Goal: Transaction & Acquisition: Purchase product/service

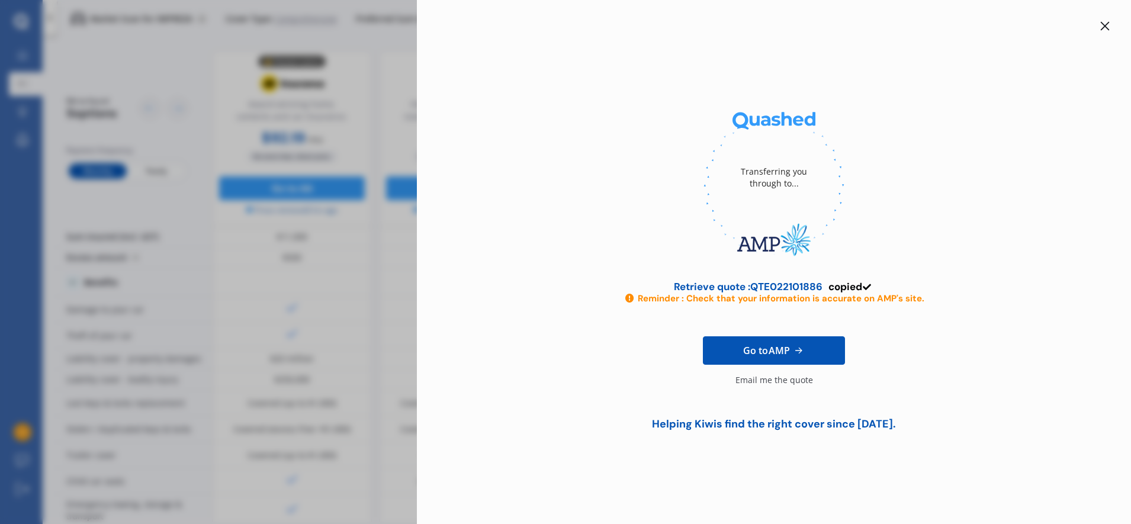
click at [1107, 27] on icon at bounding box center [1105, 26] width 9 height 9
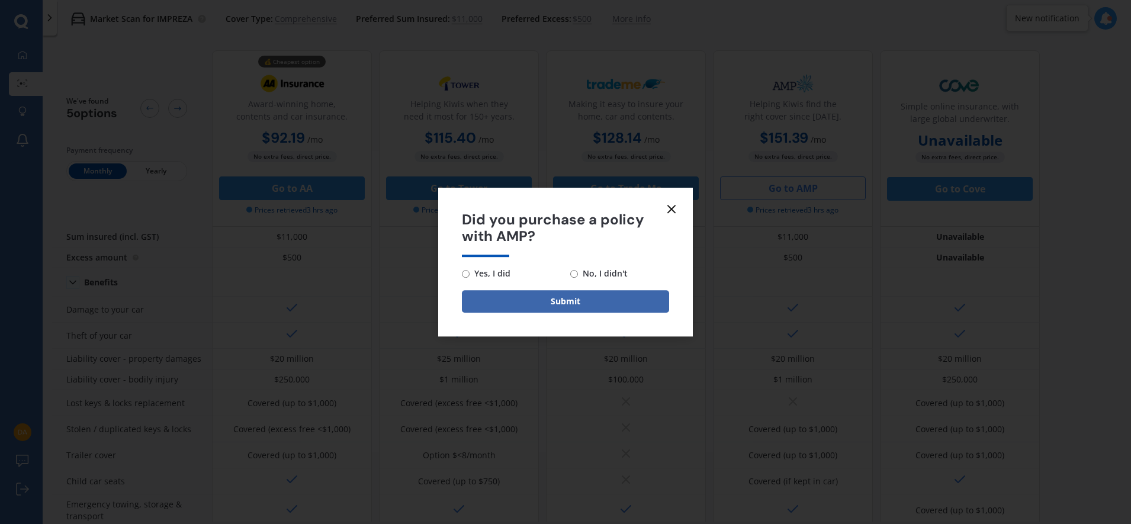
click at [577, 275] on input "No, I didn't" at bounding box center [574, 274] width 8 height 8
radio input "true"
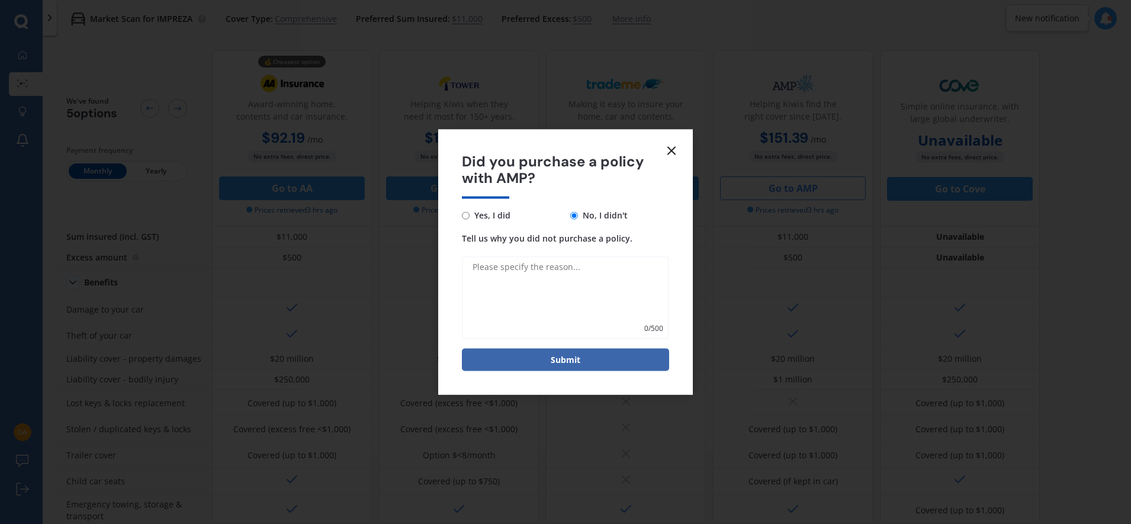
click at [673, 149] on line at bounding box center [671, 150] width 7 height 7
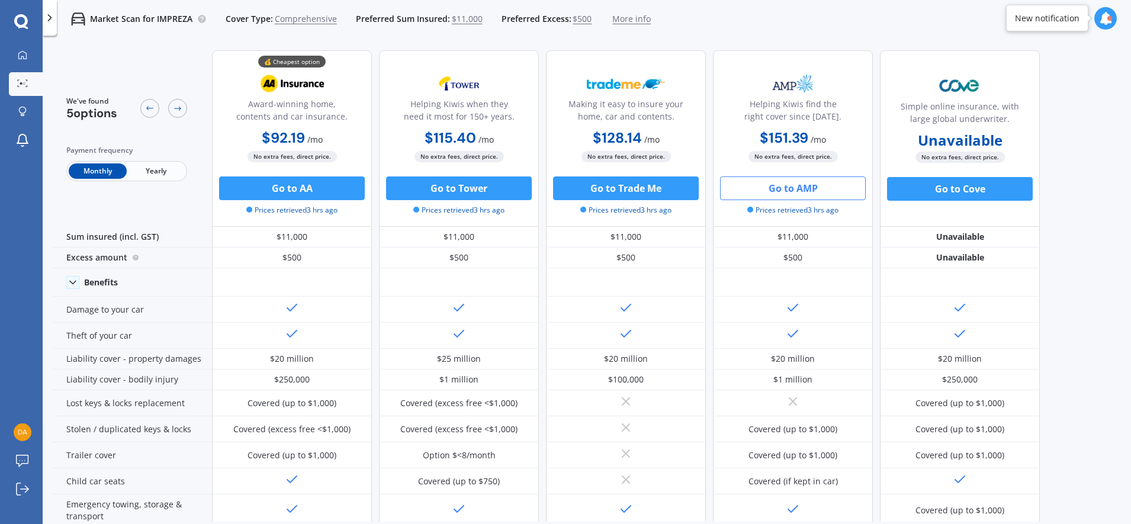
click at [618, 21] on span "More info" at bounding box center [631, 19] width 38 height 12
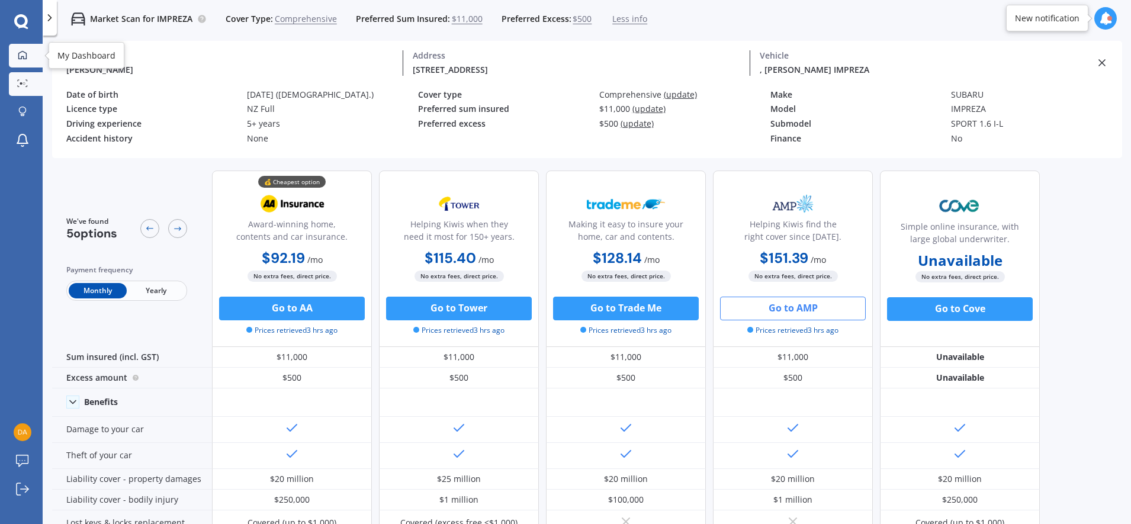
click at [26, 59] on icon at bounding box center [22, 54] width 9 height 9
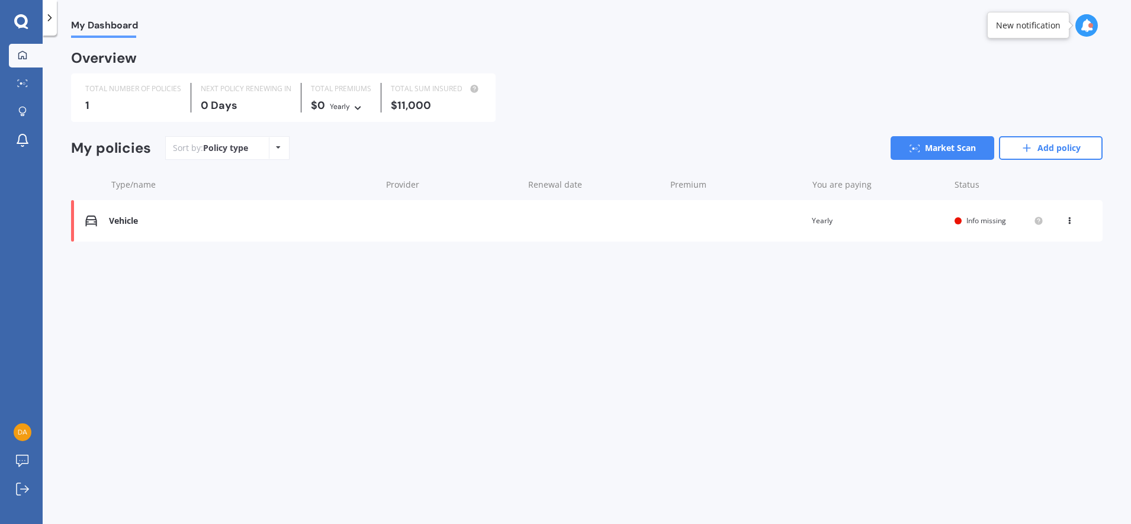
click at [981, 219] on span "Info missing" at bounding box center [987, 221] width 40 height 10
click at [929, 158] on link "Market Scan" at bounding box center [943, 148] width 104 height 24
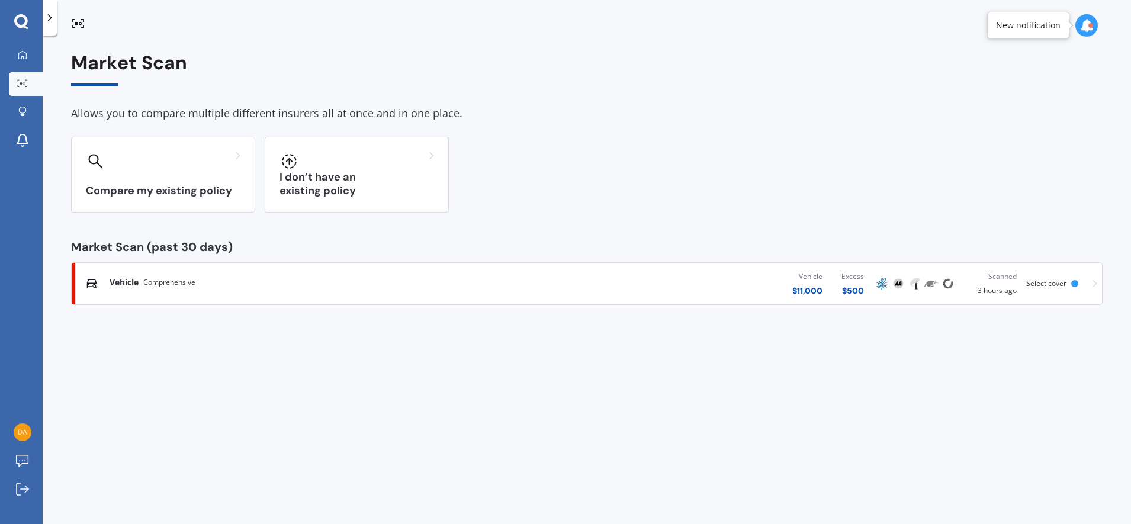
click at [1077, 284] on div at bounding box center [1074, 283] width 7 height 7
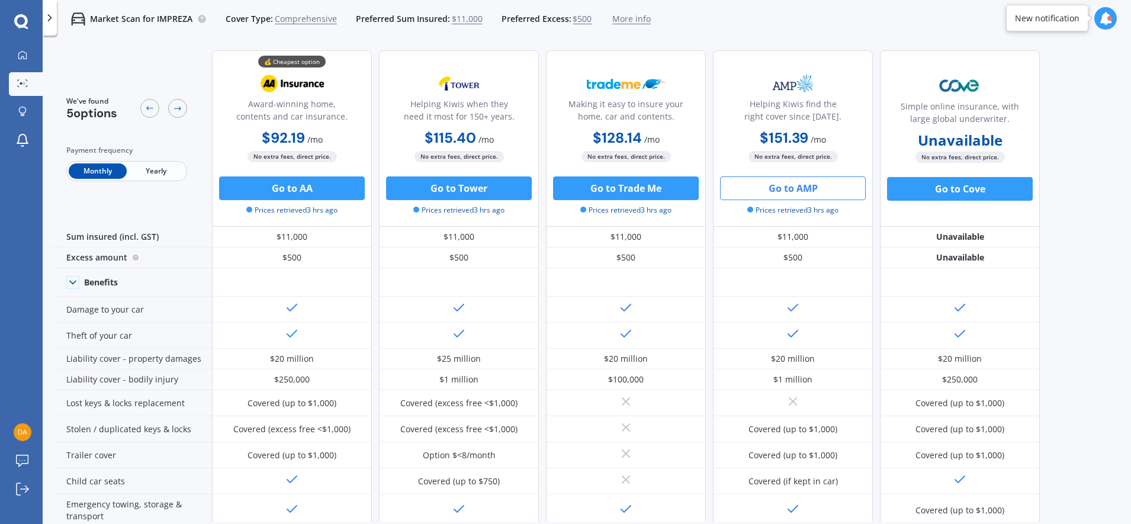
click at [93, 18] on p "Market Scan for IMPREZA" at bounding box center [141, 19] width 102 height 12
click at [181, 19] on p "Market Scan for IMPREZA" at bounding box center [141, 19] width 102 height 12
click at [52, 23] on icon at bounding box center [50, 18] width 12 height 12
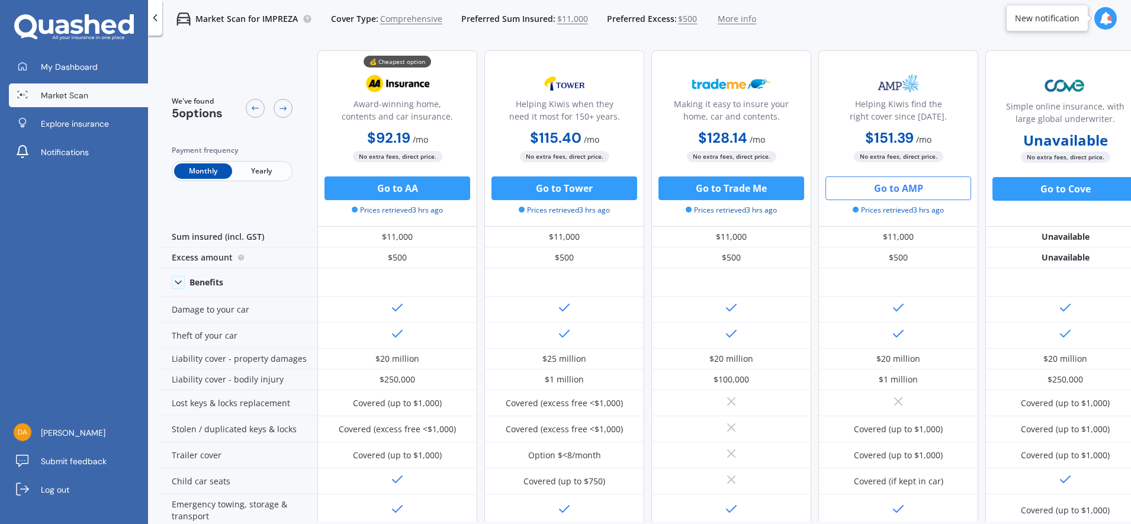
click at [72, 93] on span "Market Scan" at bounding box center [64, 95] width 47 height 12
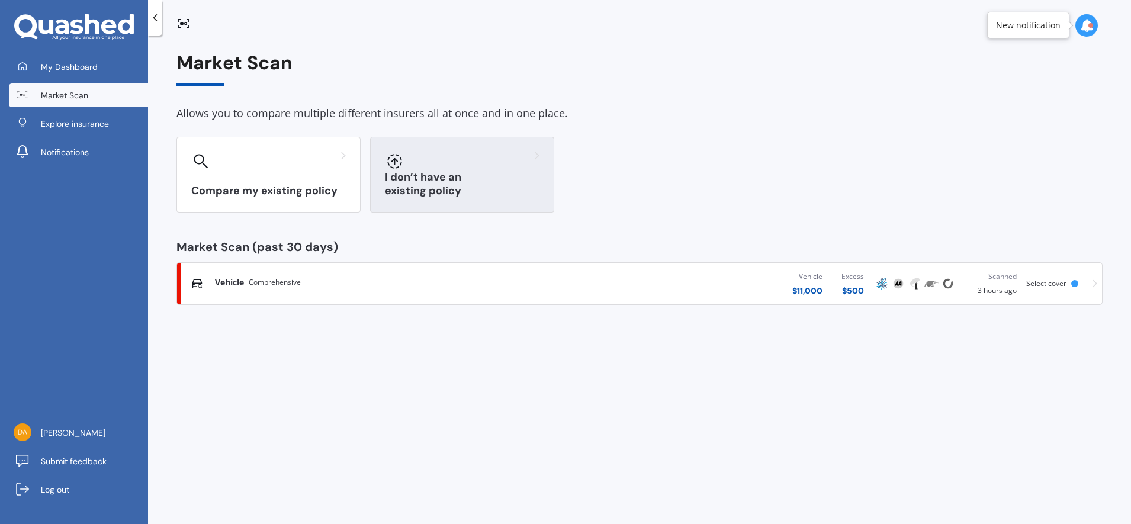
click at [462, 189] on h3 "I don’t have an existing policy" at bounding box center [462, 184] width 155 height 27
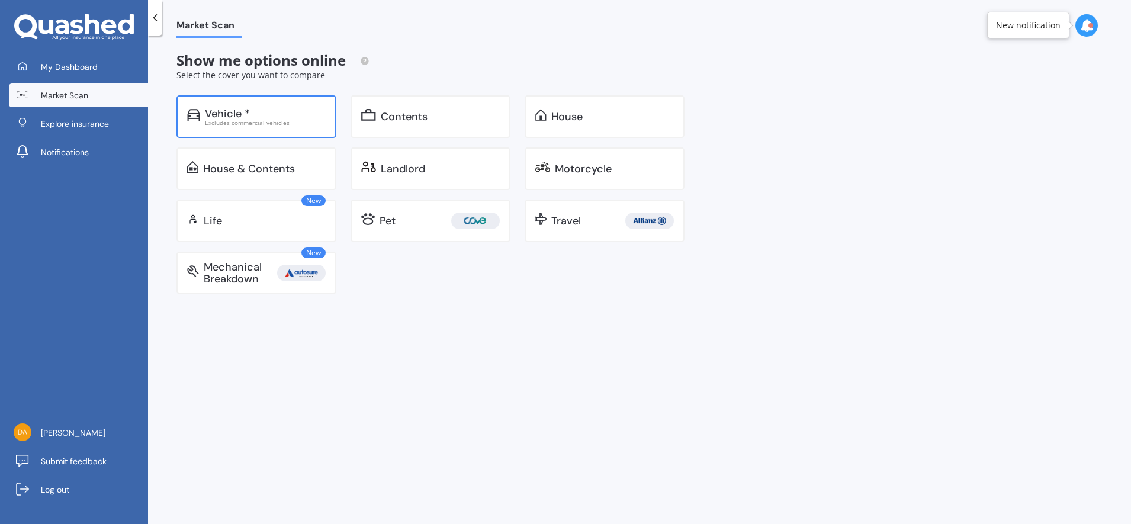
click at [282, 136] on div "Vehicle * Excludes commercial vehicles" at bounding box center [256, 116] width 160 height 43
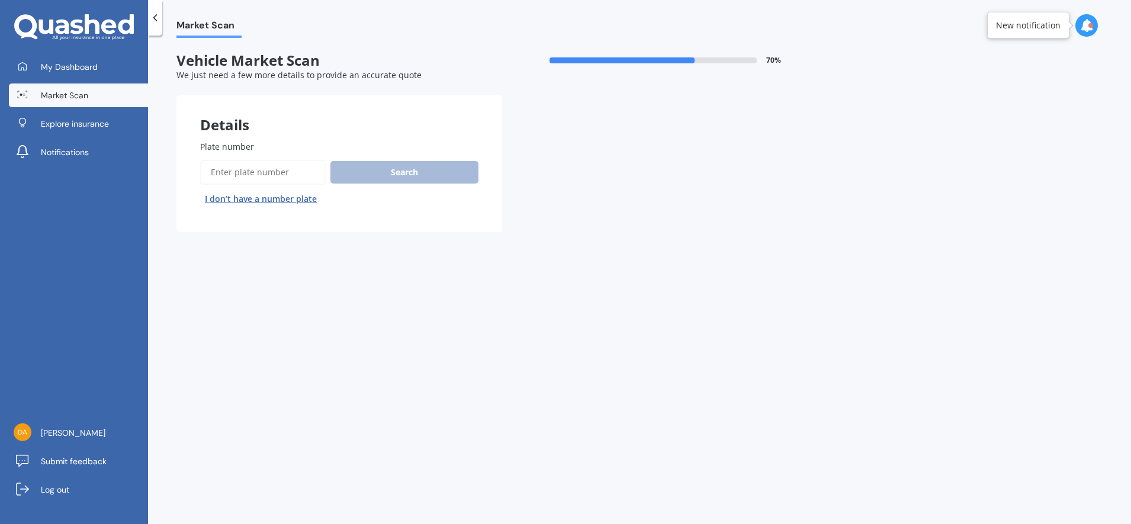
click at [359, 178] on div "Search I don’t have a number plate" at bounding box center [339, 184] width 278 height 49
click at [252, 194] on button "I don’t have a number plate" at bounding box center [260, 199] width 121 height 19
select select "29"
select select "10"
select select "1974"
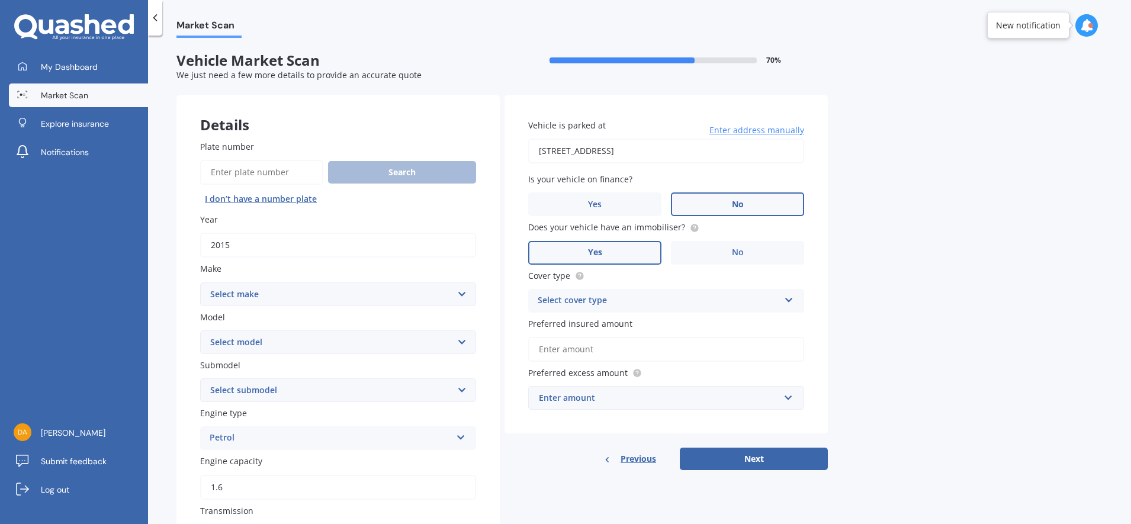
click at [276, 297] on select "Select make AC ALFA ROMEO ASTON [PERSON_NAME] AUDI AUSTIN BEDFORD Bentley BMW B…" at bounding box center [338, 295] width 276 height 24
select select "SUBARU"
click at [200, 283] on select "Select make AC ALFA ROMEO ASTON [PERSON_NAME] AUDI AUSTIN BEDFORD Bentley BMW B…" at bounding box center [338, 295] width 276 height 24
click at [329, 344] on select "Select model BRZ Crosstrek Dex Exiga Forester Impreza Justy Legacy Leone levorg…" at bounding box center [338, 342] width 276 height 24
select select "IMPREZA"
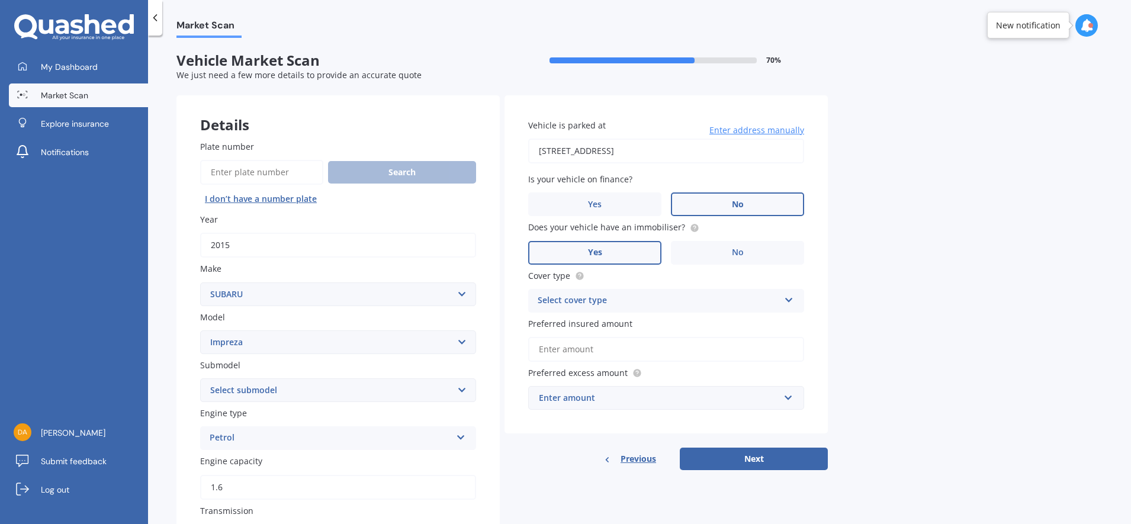
click at [200, 330] on select "Select model BRZ Crosstrek Dex Exiga Forester Impreza Justy Legacy Leone levorg…" at bounding box center [338, 342] width 276 height 24
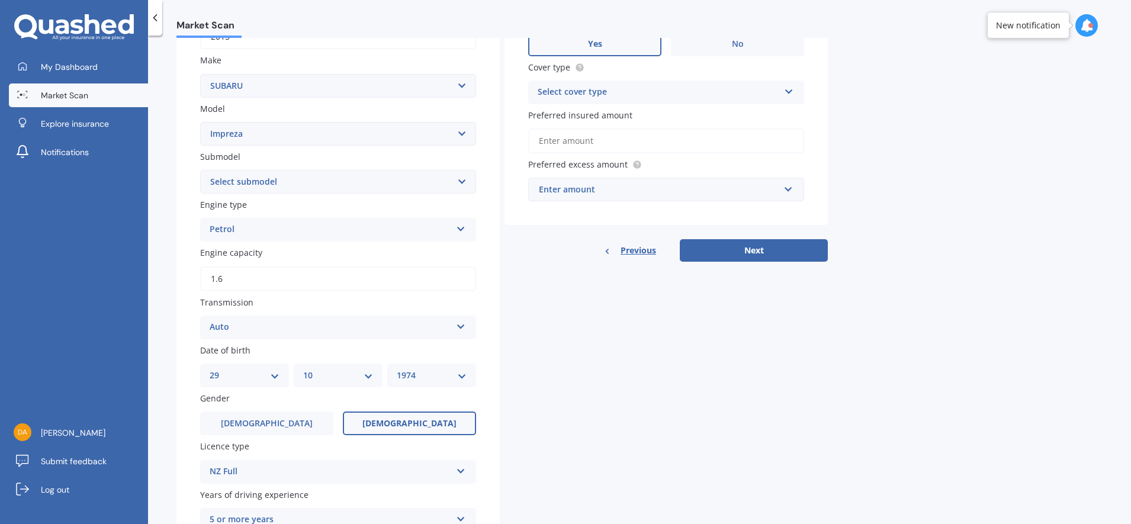
scroll to position [222, 0]
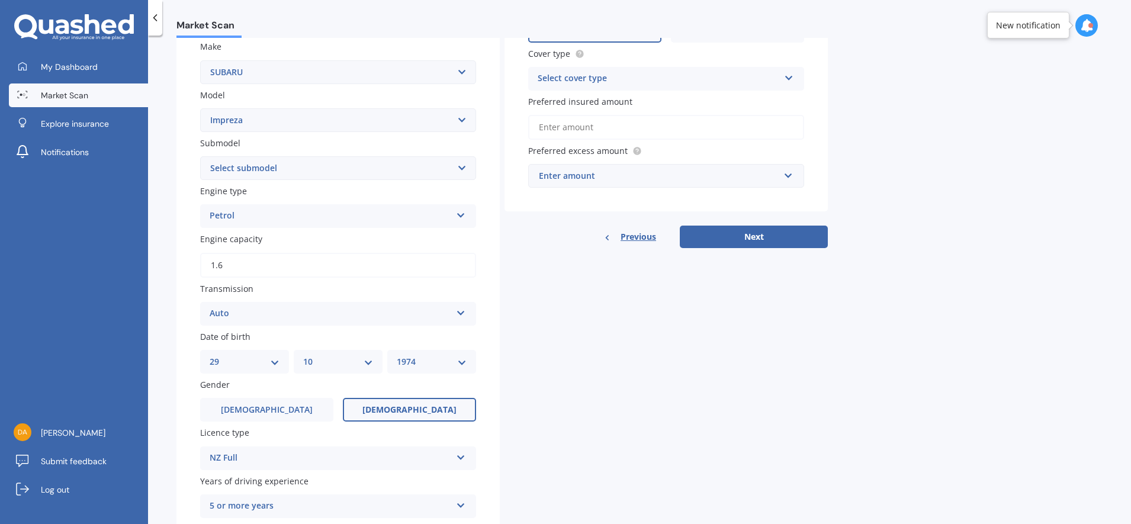
click at [317, 175] on select "Select submodel (All other turbo) 2.0i 2.0i Luxury 2.0i S Edition 2.0R 2.0R Spo…" at bounding box center [338, 168] width 276 height 24
click at [621, 333] on div "Details Plate number Search I don’t have a number plate Year [DATE] Make Select…" at bounding box center [501, 231] width 651 height 717
click at [457, 171] on select "Select submodel (All other turbo) 2.0i 2.0i Luxury 2.0i S Edition 2.0R 2.0R Spo…" at bounding box center [338, 168] width 276 height 24
click at [433, 169] on select "Select submodel (All other turbo) 2.0i 2.0i Luxury 2.0i S Edition 2.0R 2.0R Spo…" at bounding box center [338, 168] width 276 height 24
click at [264, 165] on select "Select submodel (All other turbo) 2.0i 2.0i Luxury 2.0i S Edition 2.0R 2.0R Spo…" at bounding box center [338, 168] width 276 height 24
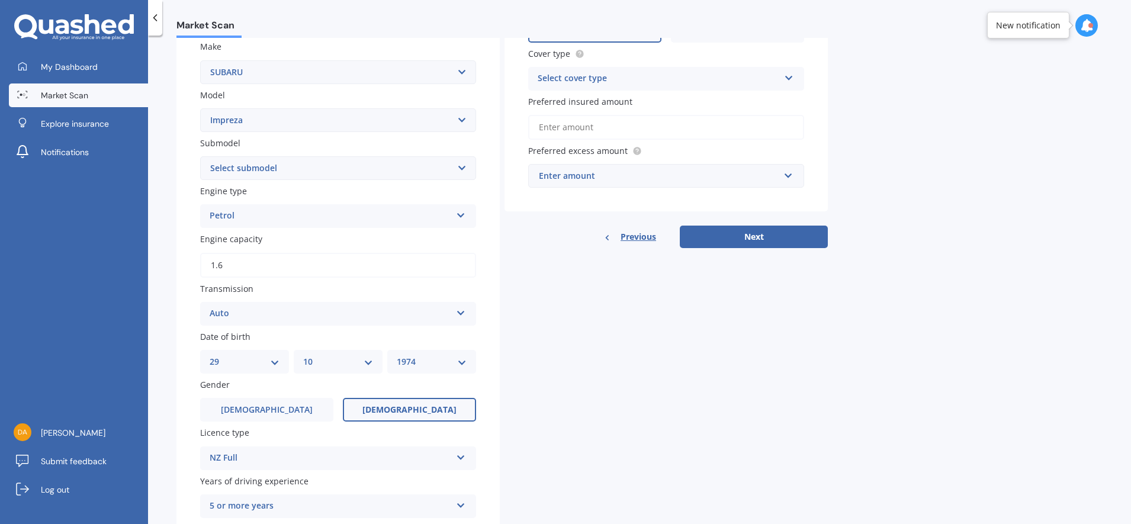
click at [438, 295] on div "Transmission Auto Auto Manual Other" at bounding box center [338, 304] width 276 height 43
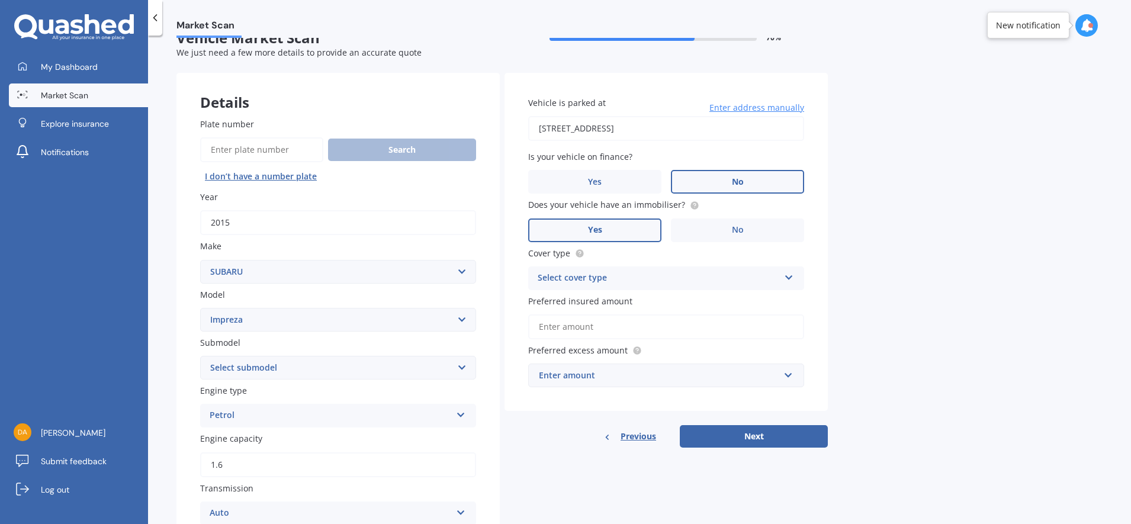
scroll to position [0, 0]
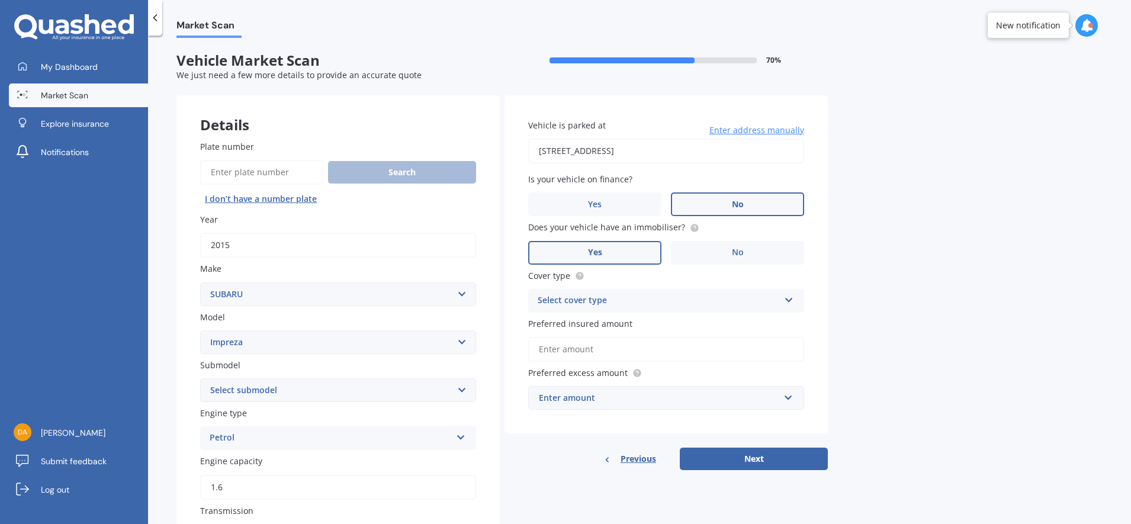
click at [654, 346] on input "Preferred insured amount" at bounding box center [666, 349] width 276 height 25
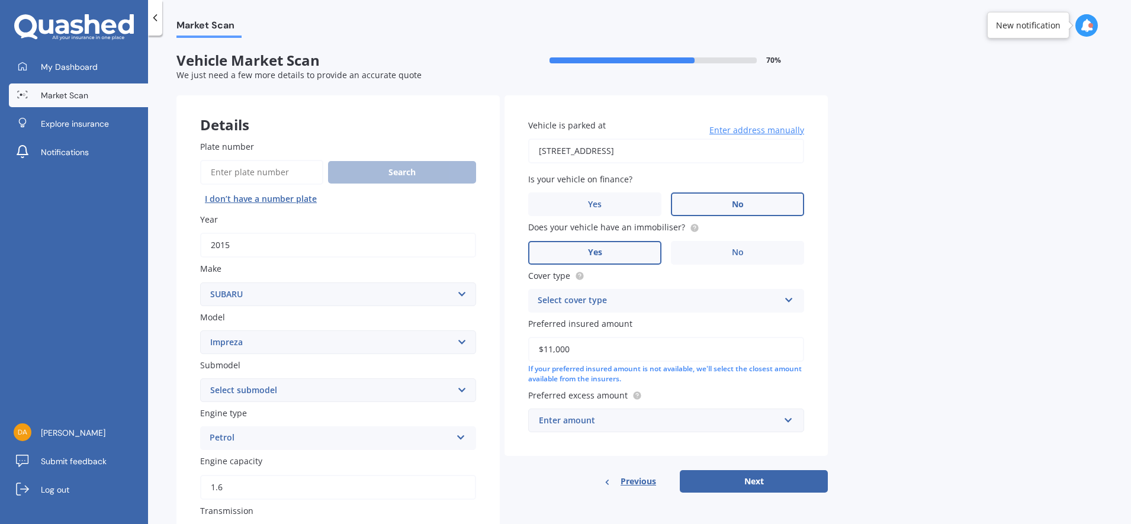
type input "$11,000"
click at [705, 415] on div "Enter amount" at bounding box center [659, 420] width 240 height 13
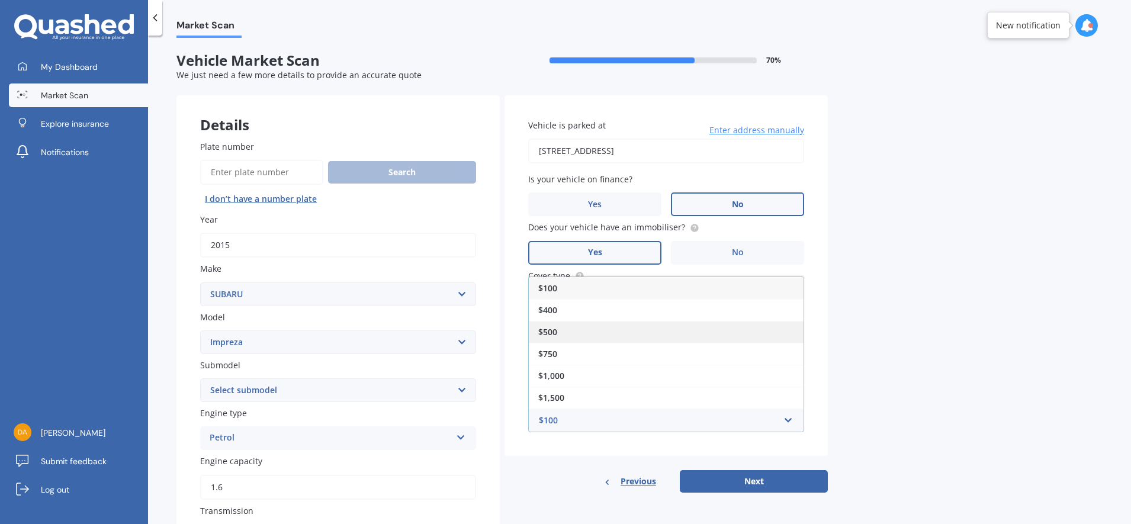
click at [590, 331] on div "$500" at bounding box center [666, 332] width 275 height 22
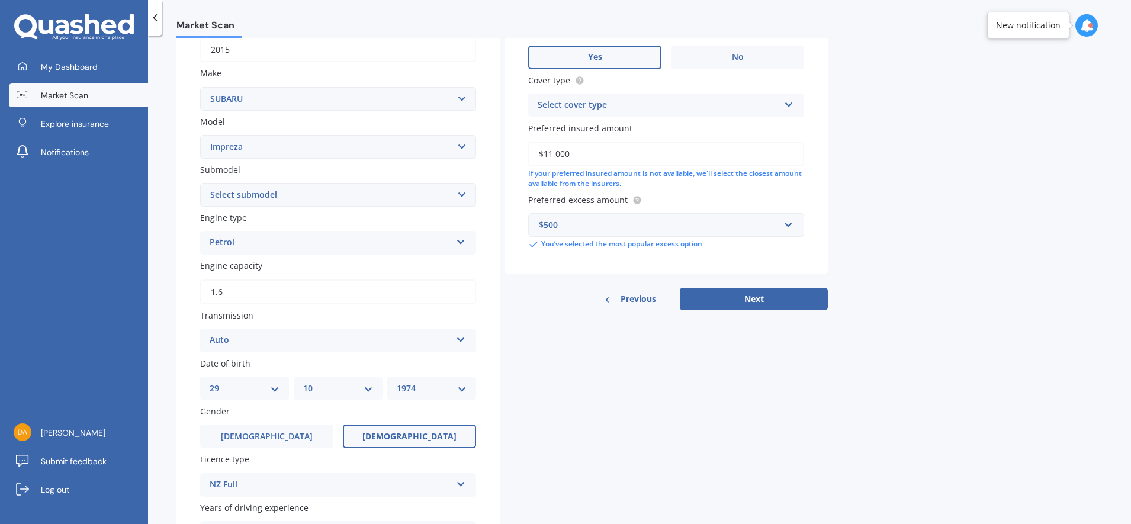
scroll to position [222, 0]
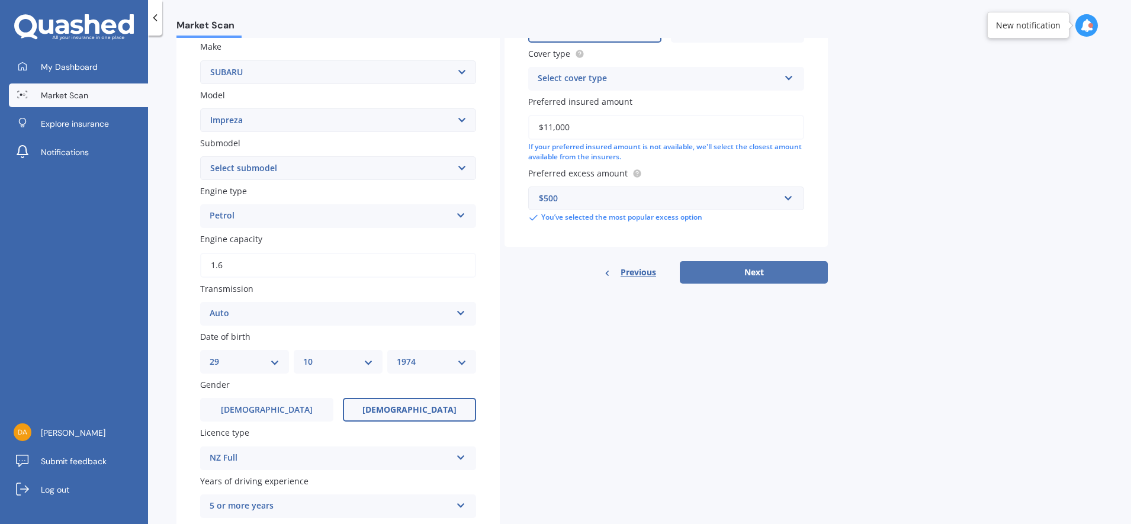
click at [778, 272] on button "Next" at bounding box center [754, 272] width 148 height 23
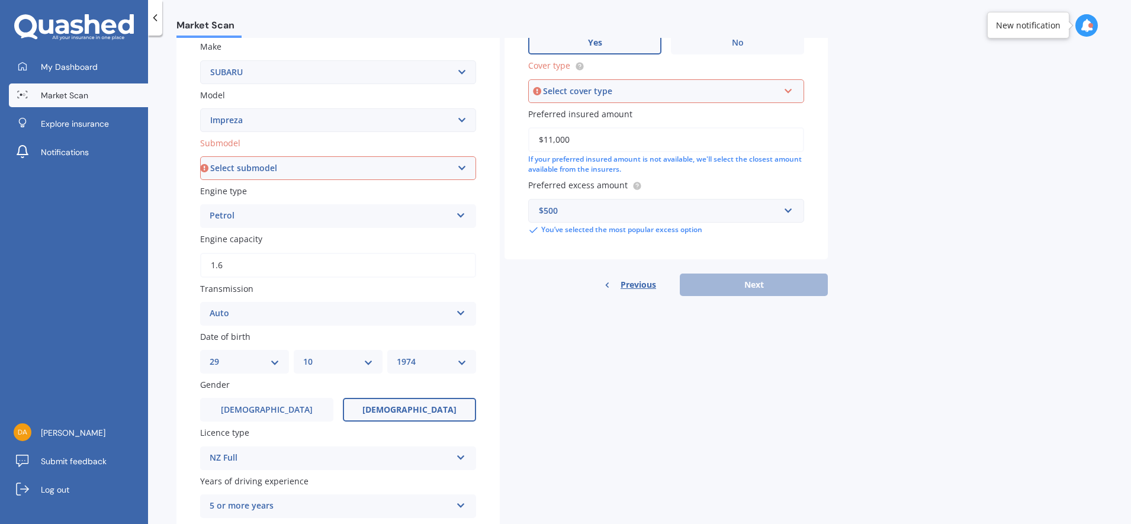
click at [438, 171] on select "Select submodel (All other turbo) 2.0i 2.0i Luxury 2.0i S Edition 2.0R 2.0R Spo…" at bounding box center [338, 168] width 276 height 24
select select "NON-TURBO"
click at [200, 156] on select "Select submodel (All other turbo) 2.0i 2.0i Luxury 2.0i S Edition 2.0R 2.0R Spo…" at bounding box center [338, 168] width 276 height 24
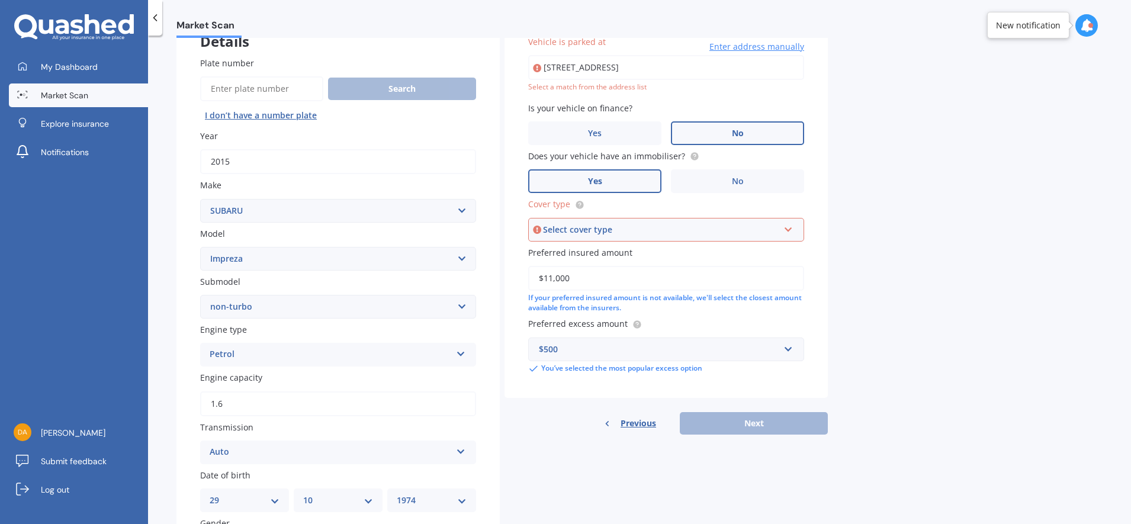
scroll to position [81, 0]
click at [779, 231] on div "Select cover type Comprehensive Third Party, Fire & Theft Third Party" at bounding box center [666, 232] width 276 height 24
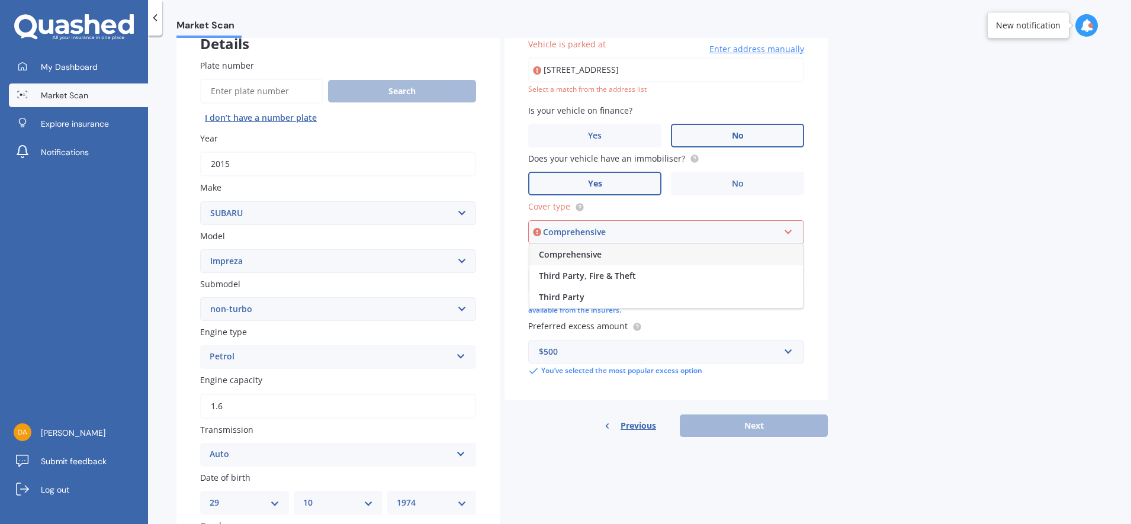
click at [625, 253] on div "Comprehensive" at bounding box center [666, 254] width 274 height 21
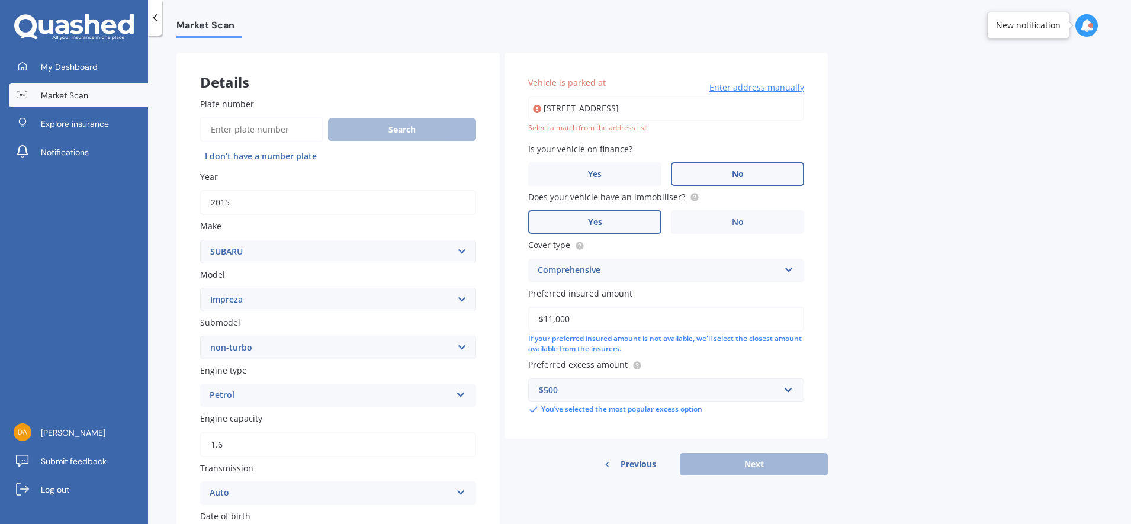
scroll to position [7, 0]
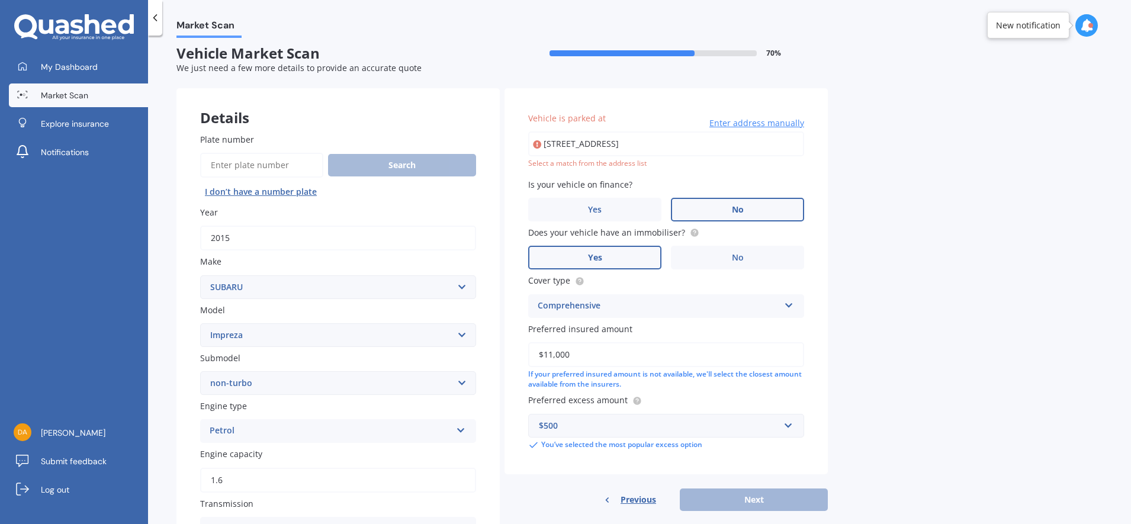
click at [720, 138] on input "[STREET_ADDRESS]" at bounding box center [666, 143] width 276 height 25
type input "[STREET_ADDRESS]"
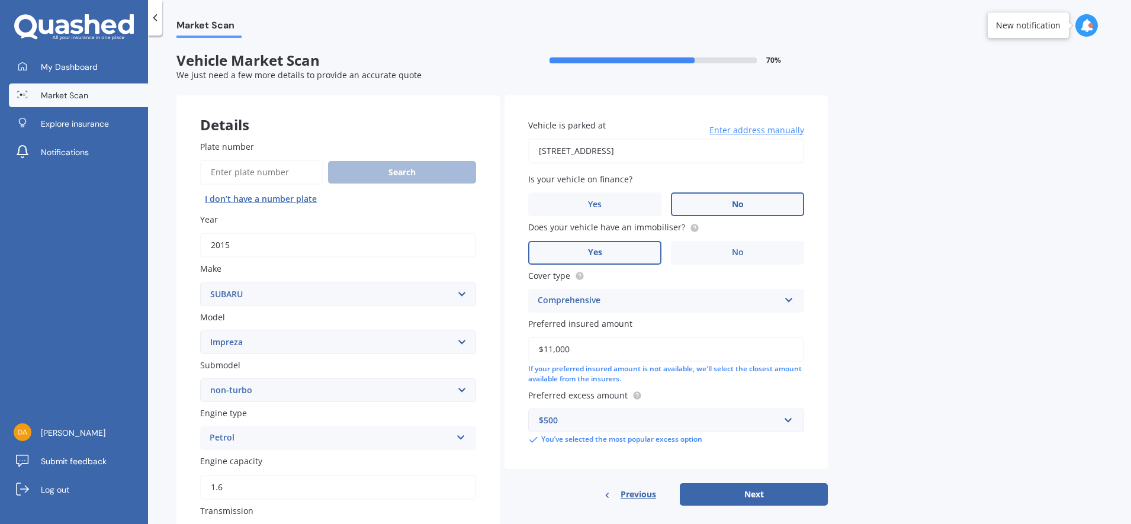
scroll to position [319, 0]
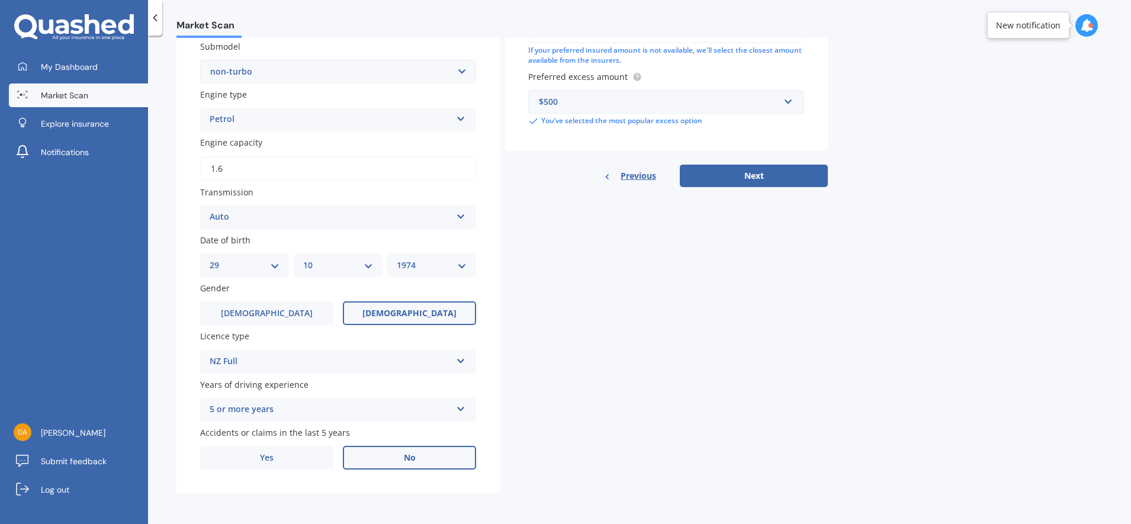
drag, startPoint x: 773, startPoint y: 186, endPoint x: 832, endPoint y: 185, distance: 59.2
click at [773, 186] on button "Next" at bounding box center [754, 176] width 148 height 23
select select "29"
select select "10"
select select "1974"
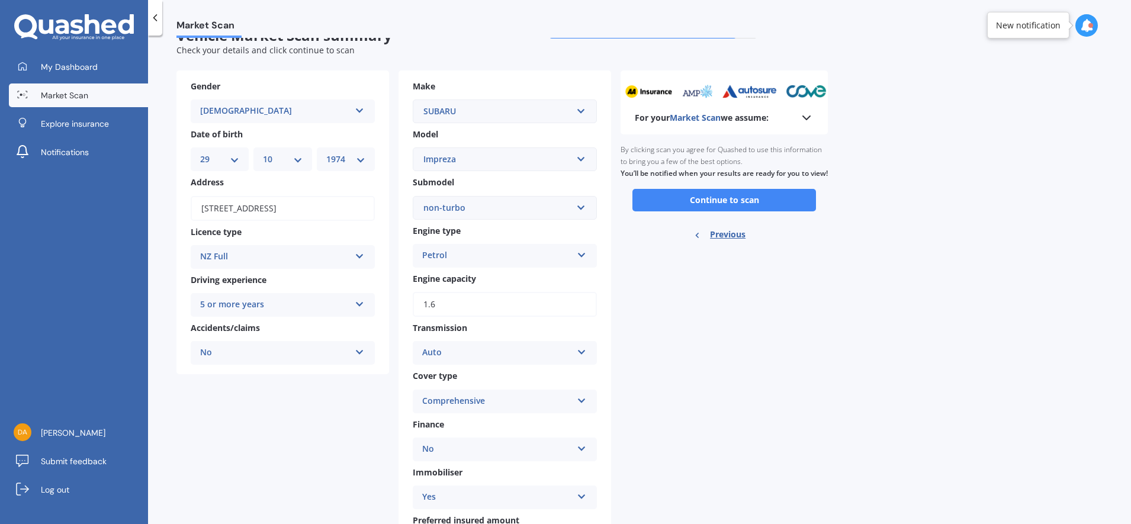
scroll to position [0, 0]
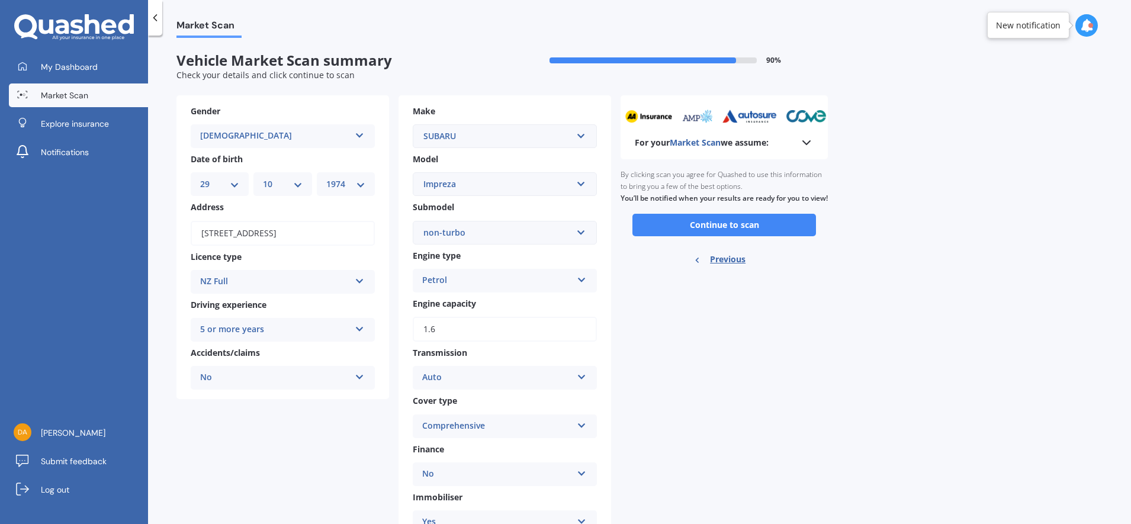
click at [729, 267] on span "Previous" at bounding box center [728, 260] width 36 height 18
select select "SUBARU"
select select "IMPREZA"
select select "NON-TURBO"
select select "29"
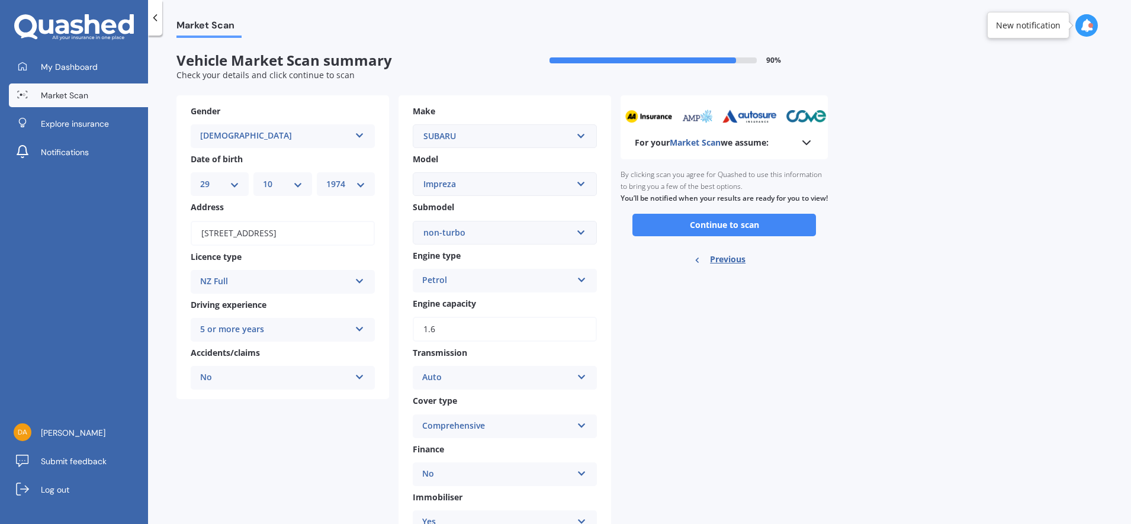
select select "10"
select select "1974"
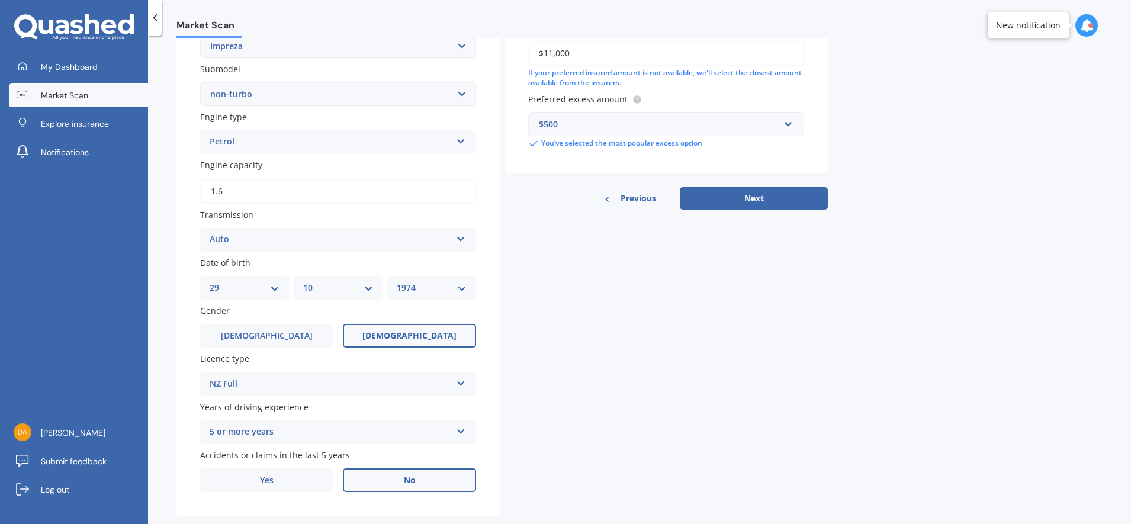
scroll to position [319, 0]
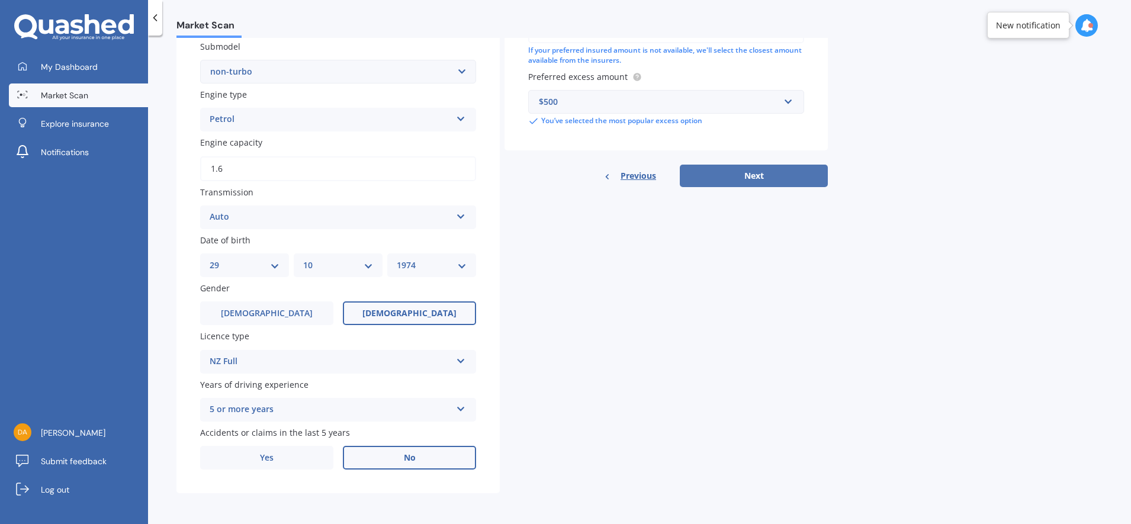
click at [763, 174] on button "Next" at bounding box center [754, 176] width 148 height 23
select select "29"
select select "10"
select select "1974"
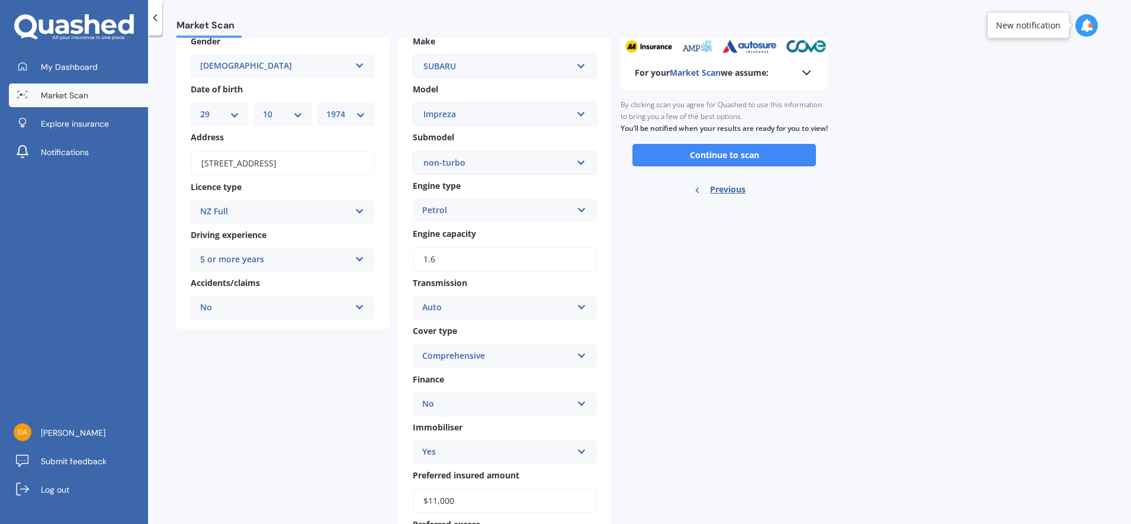
scroll to position [148, 0]
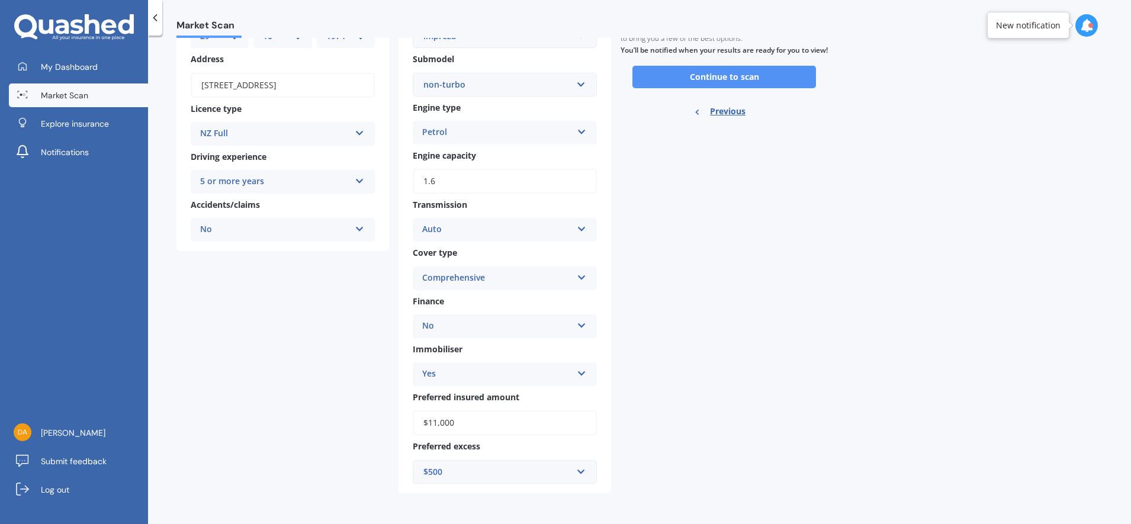
click at [746, 87] on button "Continue to scan" at bounding box center [725, 77] width 184 height 23
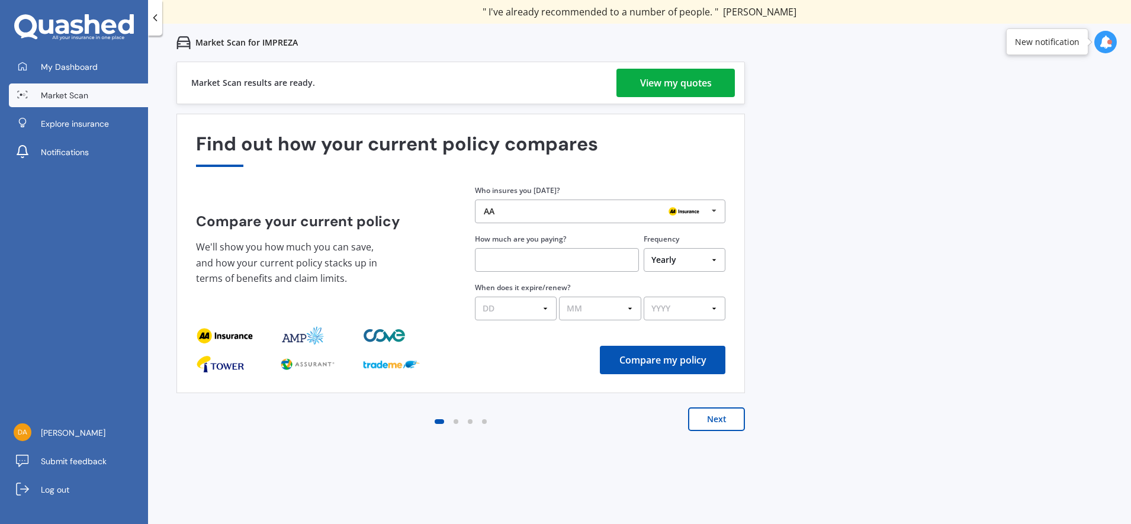
click at [694, 92] on div "View my quotes" at bounding box center [676, 83] width 72 height 28
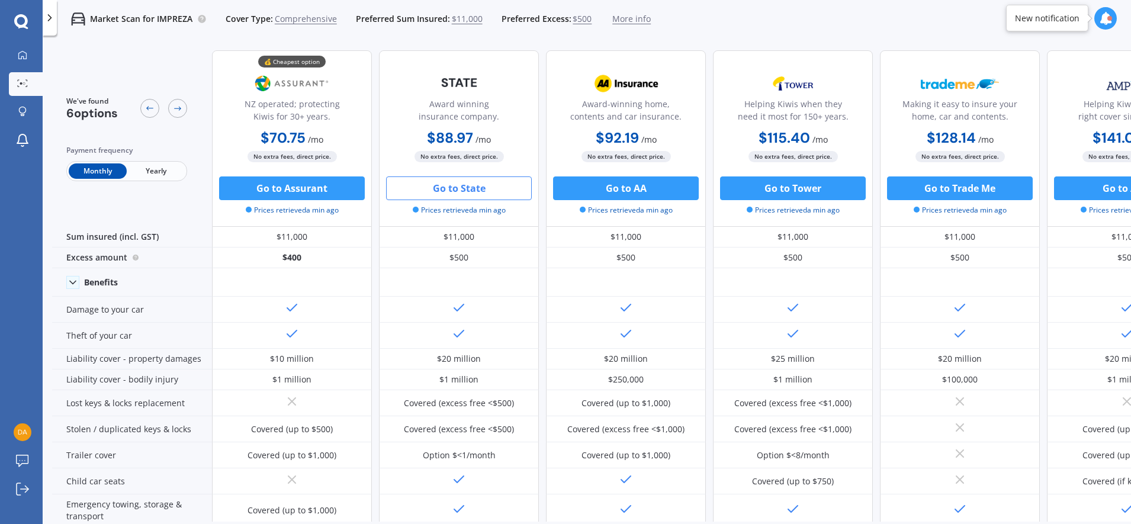
click at [466, 193] on button "Go to State" at bounding box center [459, 188] width 146 height 24
